Goal: Find specific page/section: Find specific page/section

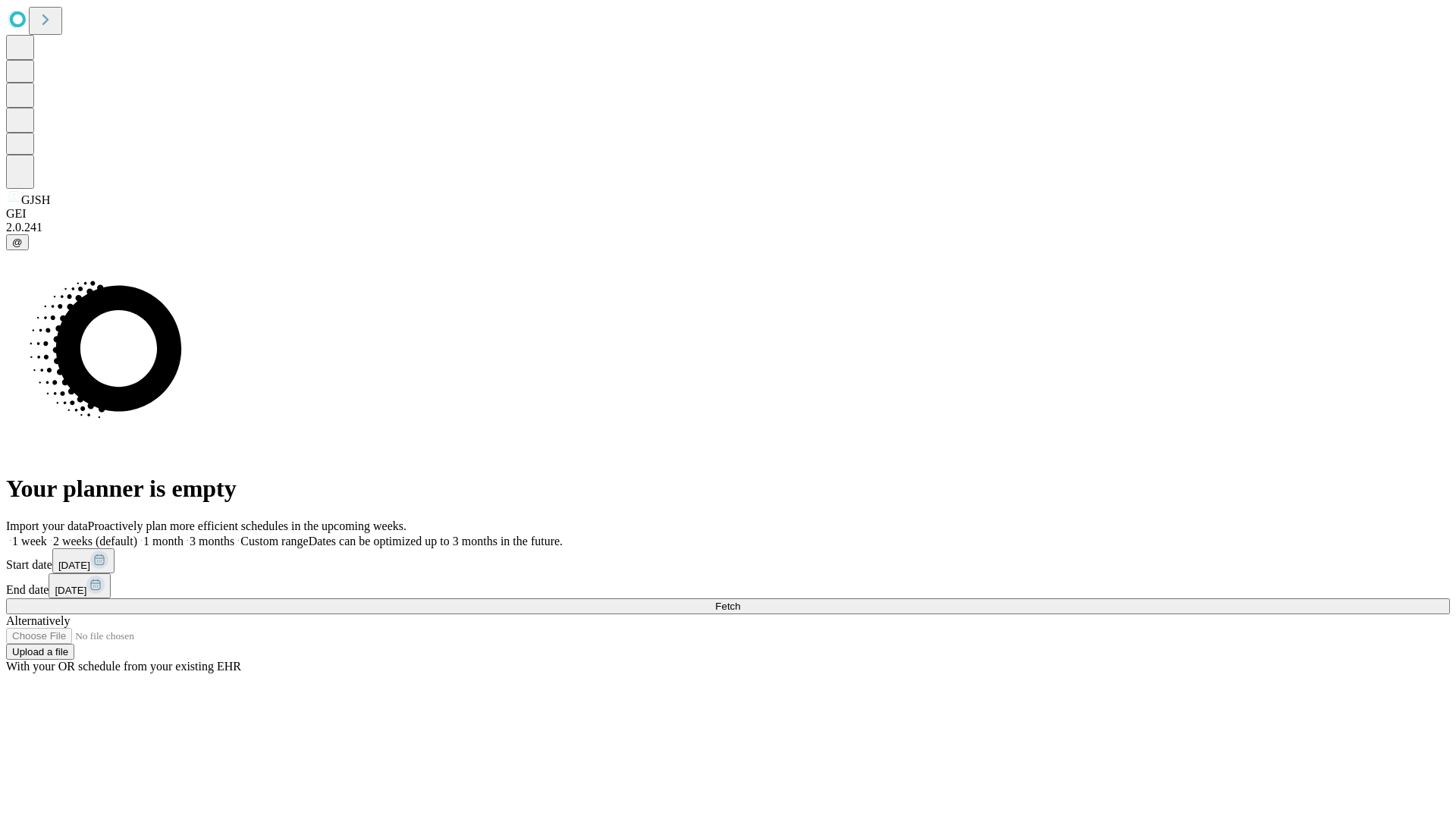
click at [740, 601] on span "Fetch" at bounding box center [728, 606] width 25 height 12
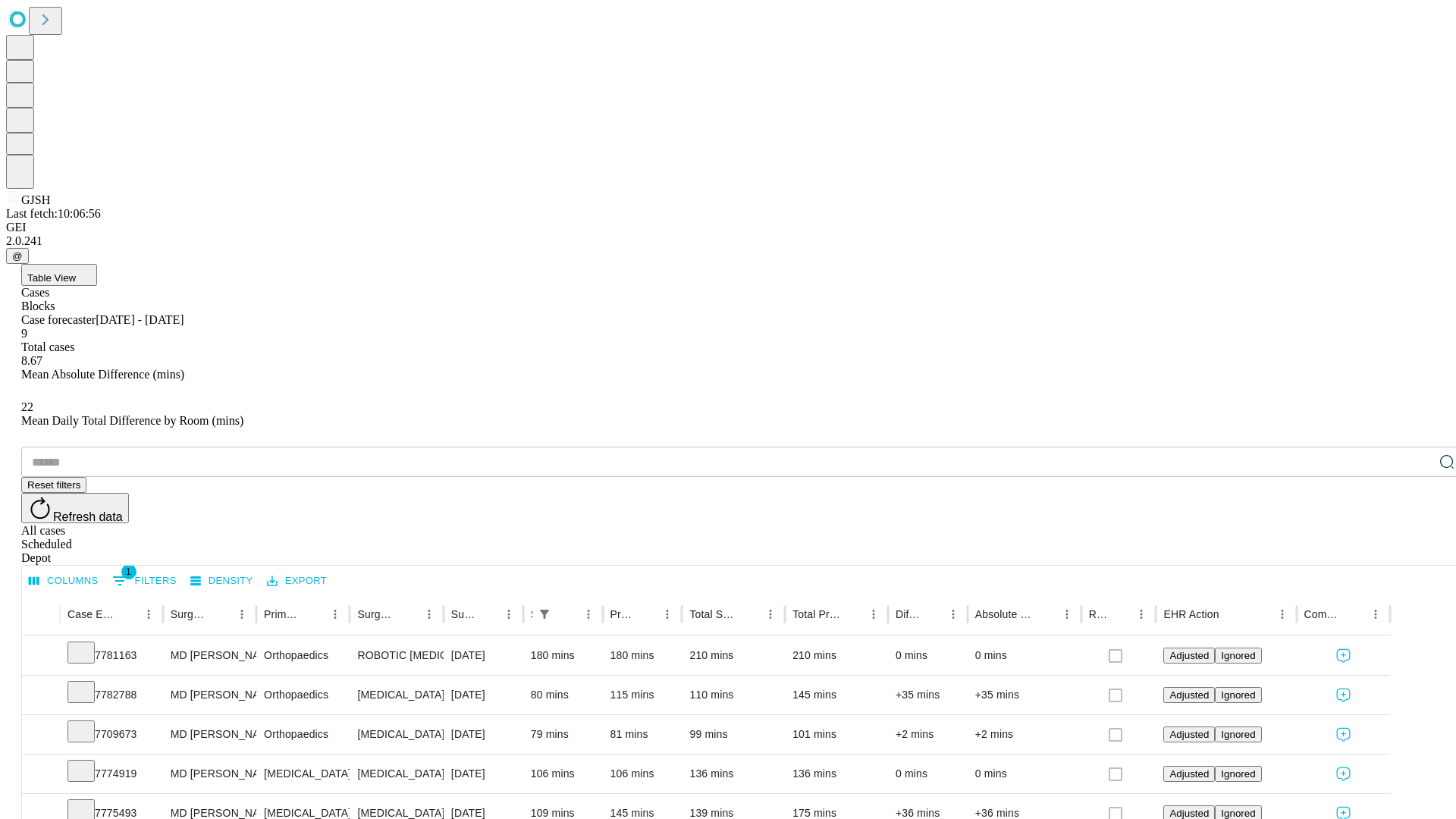
click at [1417, 551] on div "Depot" at bounding box center [743, 558] width 1444 height 13
